Goal: Information Seeking & Learning: Learn about a topic

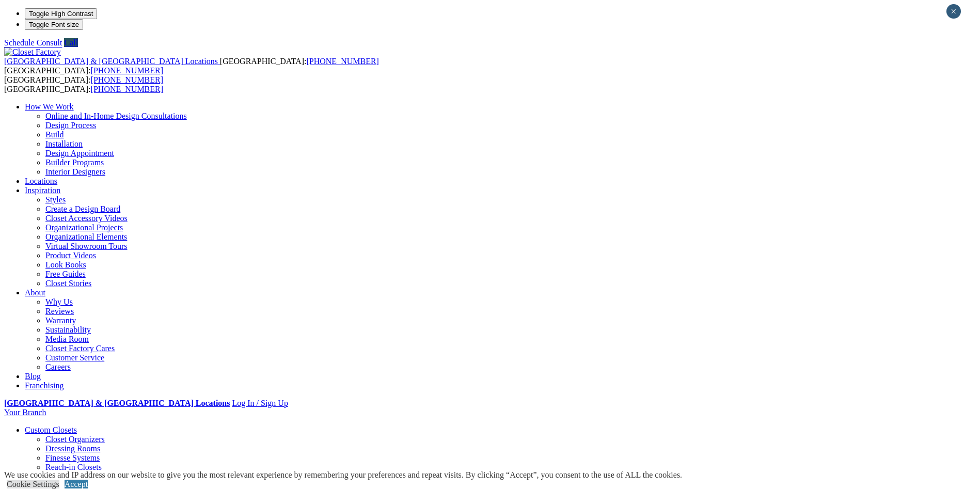
click at [77, 426] on link "Custom Closets" at bounding box center [51, 430] width 52 height 9
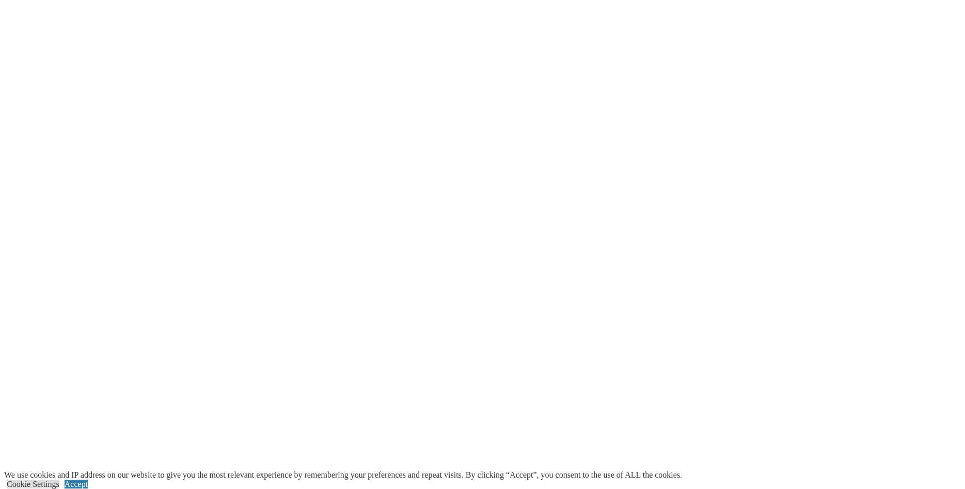
scroll to position [1971, 0]
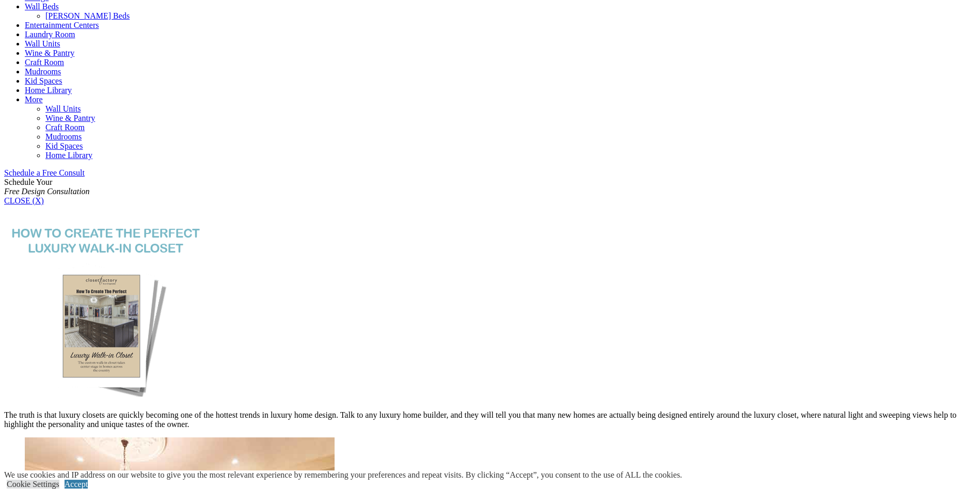
scroll to position [527, 0]
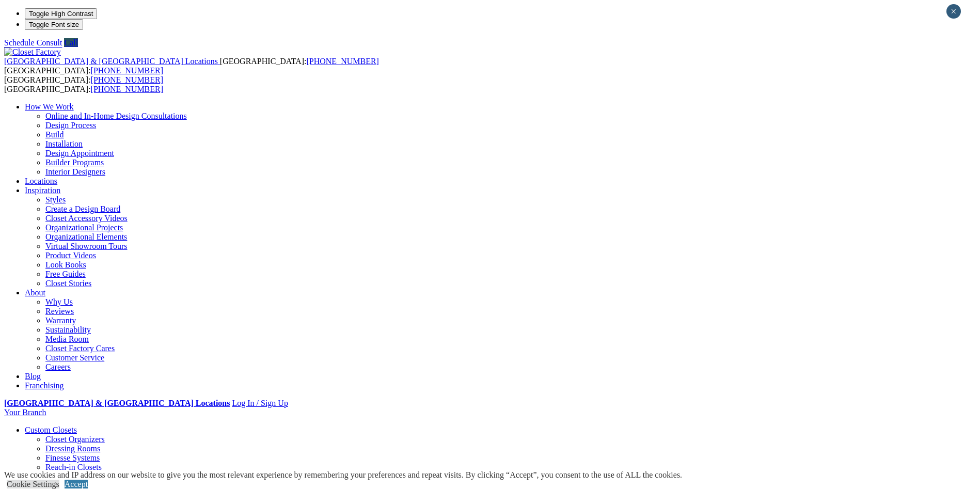
click at [127, 232] on link "Organizational Elements" at bounding box center [86, 236] width 82 height 9
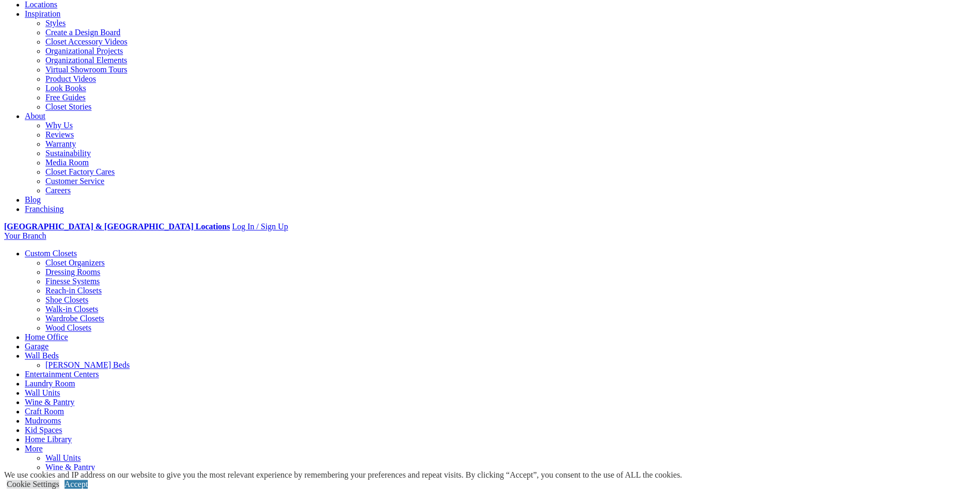
scroll to position [173, 0]
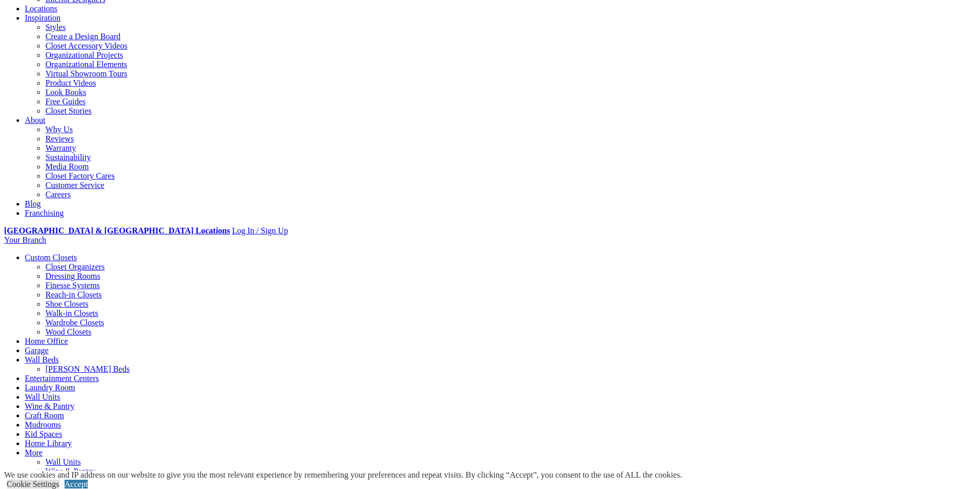
click at [79, 262] on link "Closet Organizers" at bounding box center [74, 266] width 59 height 9
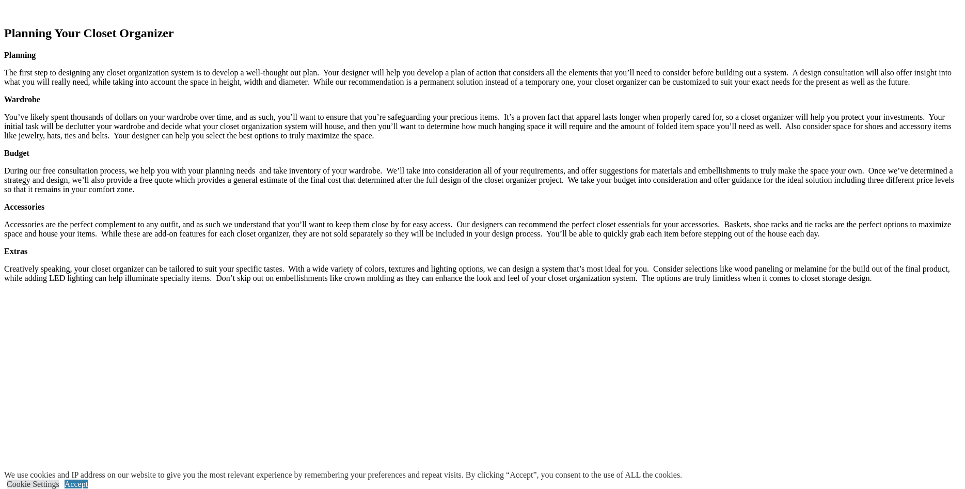
scroll to position [1528, 0]
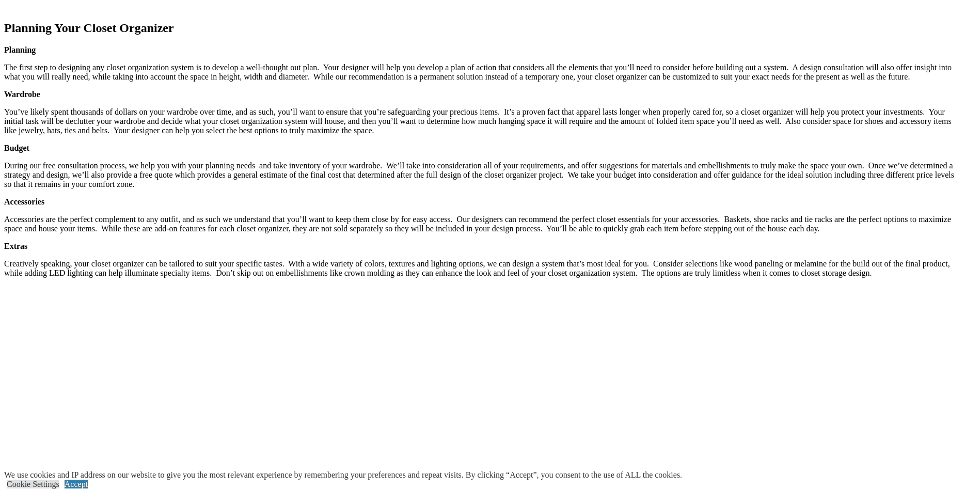
drag, startPoint x: 636, startPoint y: 163, endPoint x: 664, endPoint y: 161, distance: 28.0
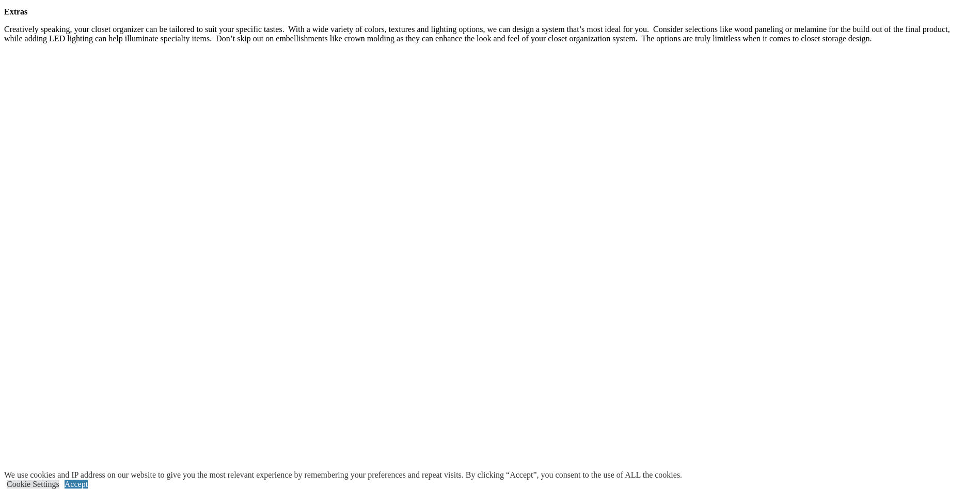
scroll to position [1765, 0]
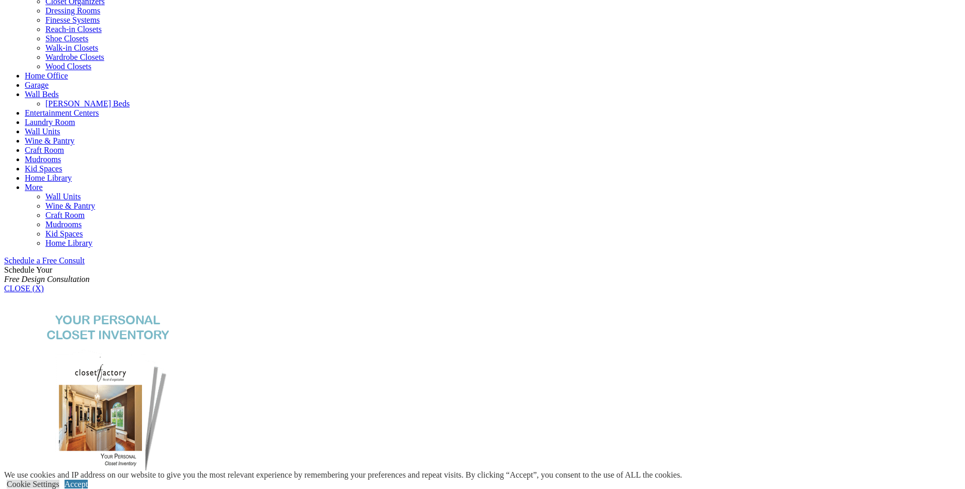
scroll to position [342, 0]
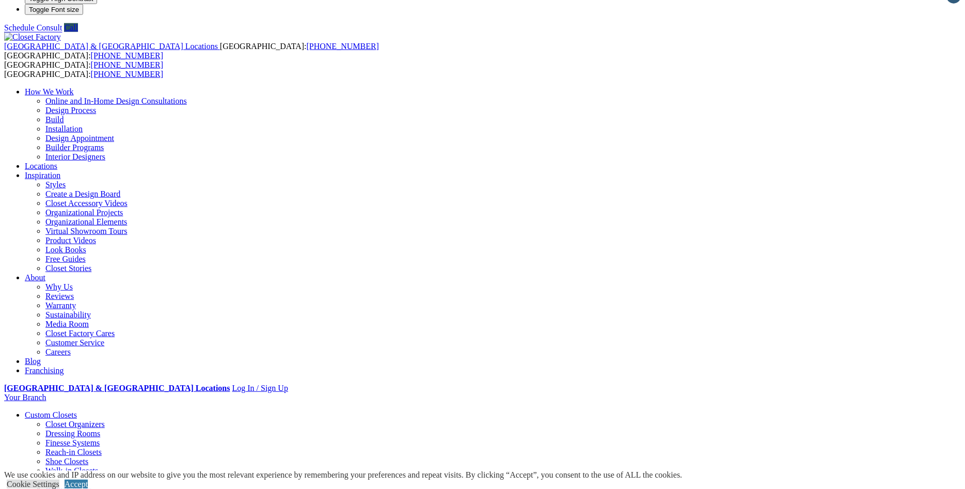
scroll to position [0, 0]
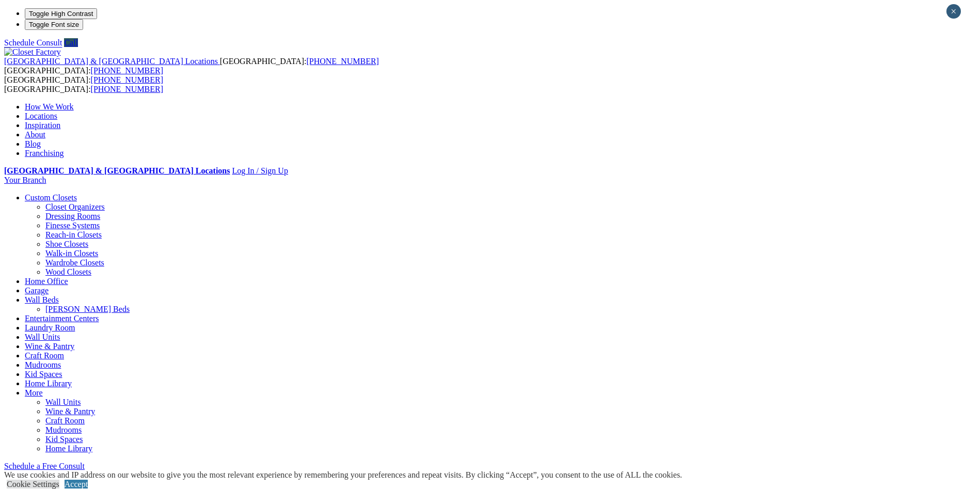
click at [41, 139] on link "Blog" at bounding box center [33, 143] width 16 height 9
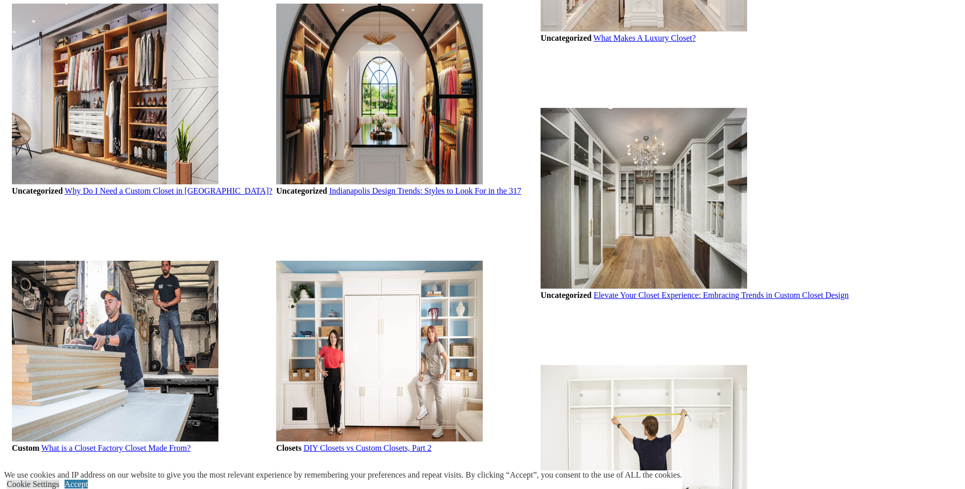
scroll to position [975, 0]
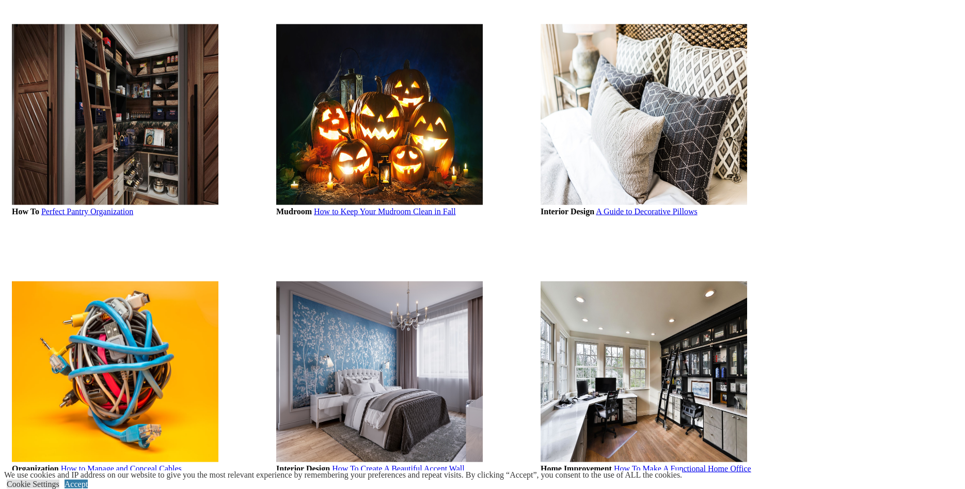
scroll to position [1133, 0]
